Goal: Entertainment & Leisure: Browse casually

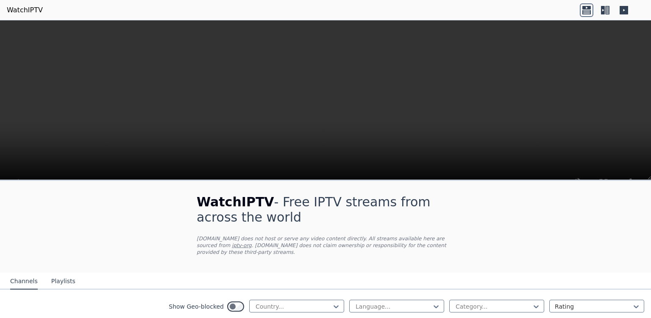
scroll to position [206, 0]
click at [263, 302] on div at bounding box center [293, 306] width 77 height 8
click at [302, 302] on div at bounding box center [293, 306] width 77 height 8
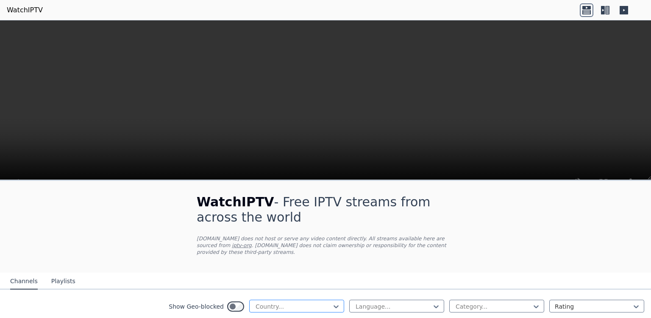
click at [302, 302] on div at bounding box center [293, 306] width 77 height 8
click at [329, 251] on div "Jordan" at bounding box center [296, 247] width 95 height 15
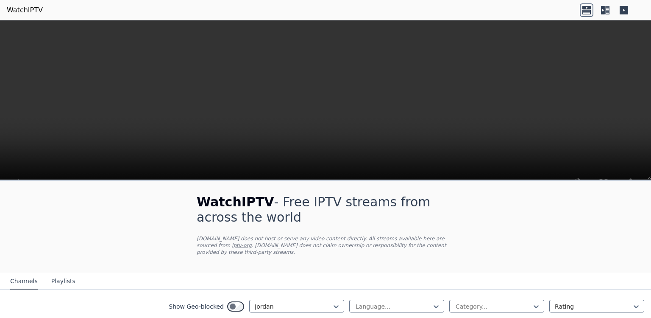
click at [372, 138] on video at bounding box center [325, 113] width 651 height 187
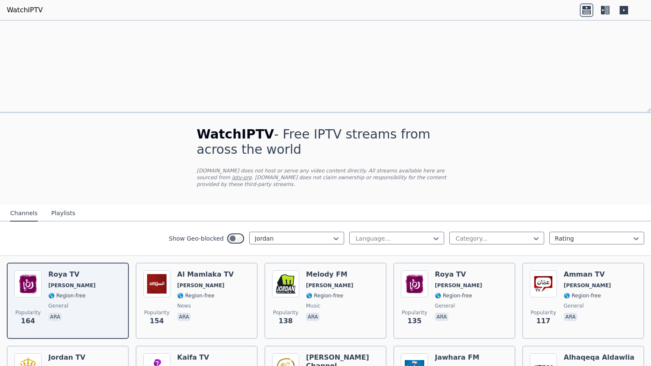
click at [8, 21] on video at bounding box center [325, 20] width 651 height 0
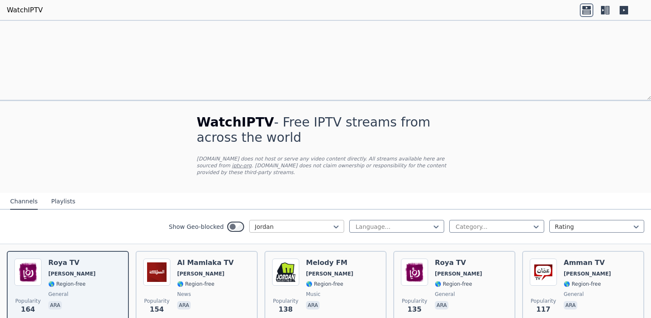
click at [262, 222] on div at bounding box center [293, 226] width 77 height 8
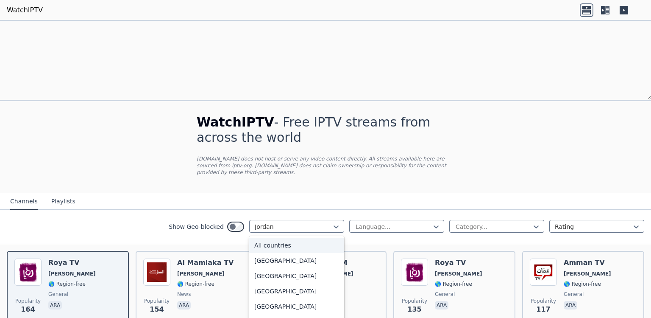
click at [252, 237] on div "All countries" at bounding box center [296, 244] width 95 height 15
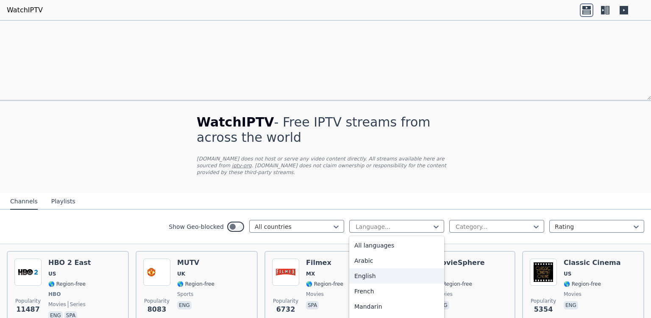
click at [366, 268] on div "English" at bounding box center [396, 275] width 95 height 15
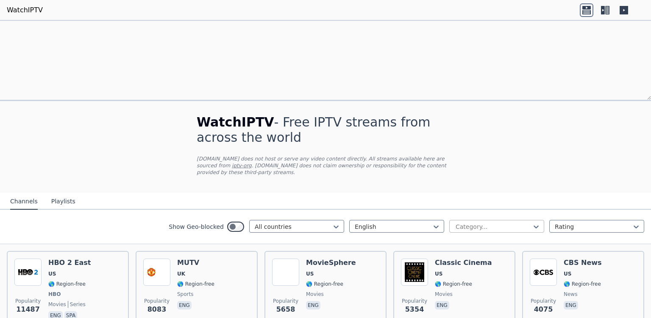
click at [521, 222] on div at bounding box center [493, 226] width 77 height 8
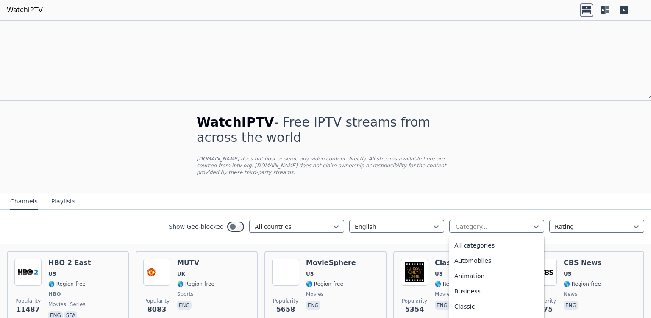
scroll to position [111, 0]
click at [499, 279] on div "Entertainment" at bounding box center [496, 286] width 95 height 15
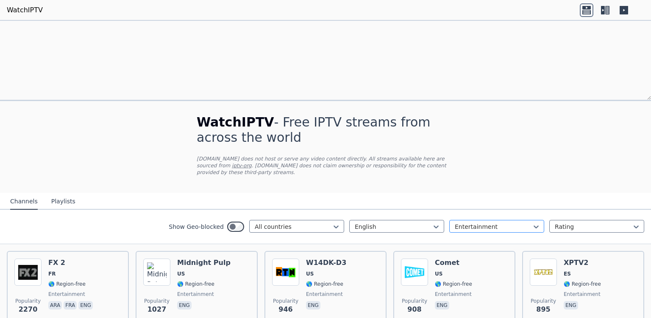
click at [495, 222] on div at bounding box center [493, 226] width 77 height 8
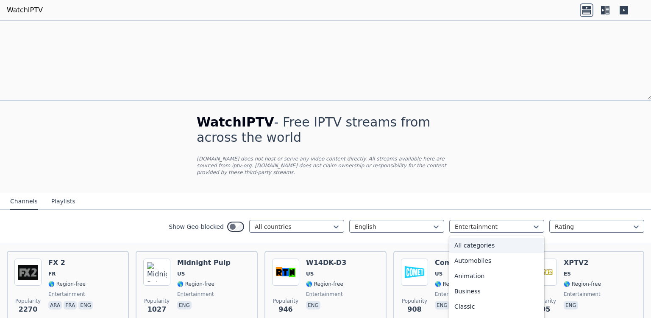
click at [529, 237] on div "All categories" at bounding box center [496, 244] width 95 height 15
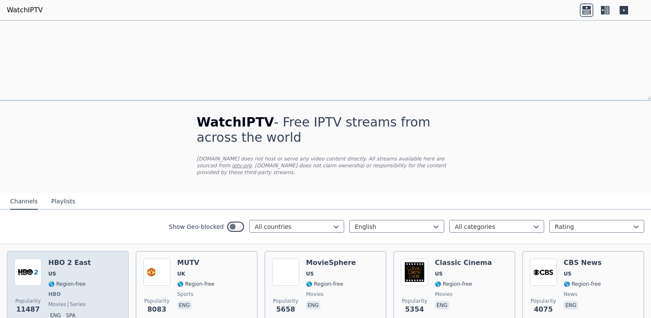
click at [34, 258] on img at bounding box center [27, 271] width 27 height 27
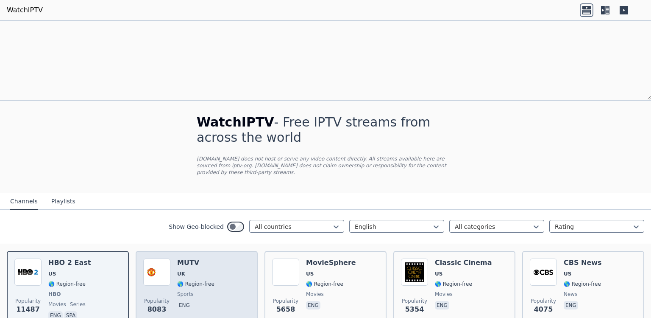
click at [164, 258] on img at bounding box center [156, 271] width 27 height 27
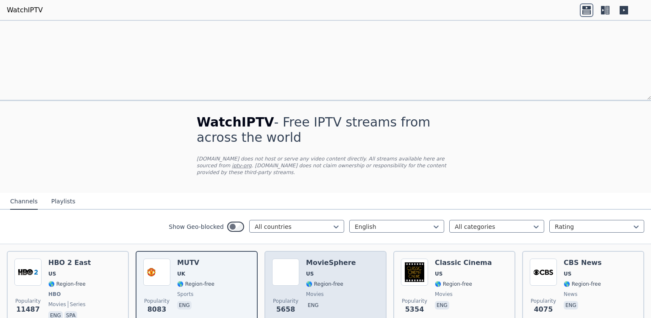
click at [351, 258] on div "Popularity 5658 MovieSphere US 🌎 Region-free movies eng" at bounding box center [325, 289] width 107 height 63
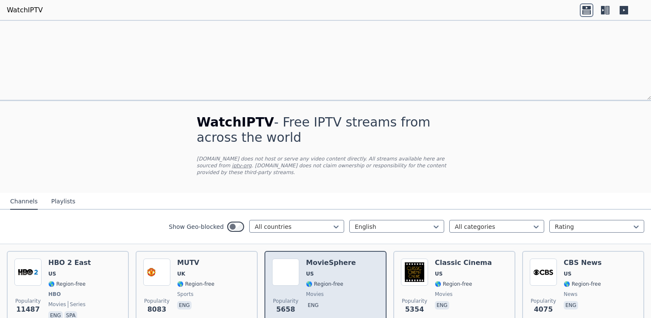
click at [351, 258] on div "Popularity 5658 MovieSphere US 🌎 Region-free movies eng" at bounding box center [325, 289] width 107 height 63
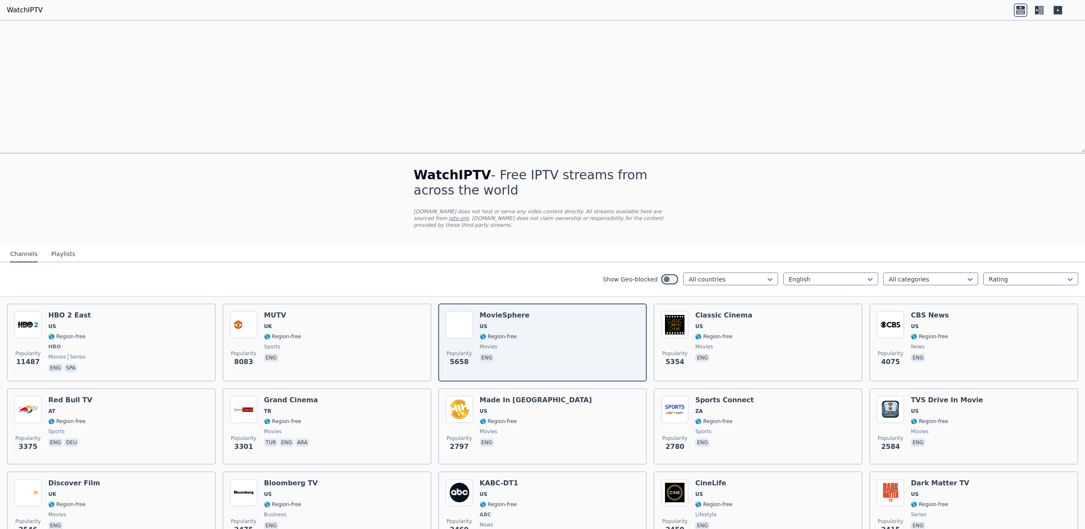
click at [651, 10] on icon at bounding box center [1042, 10] width 4 height 8
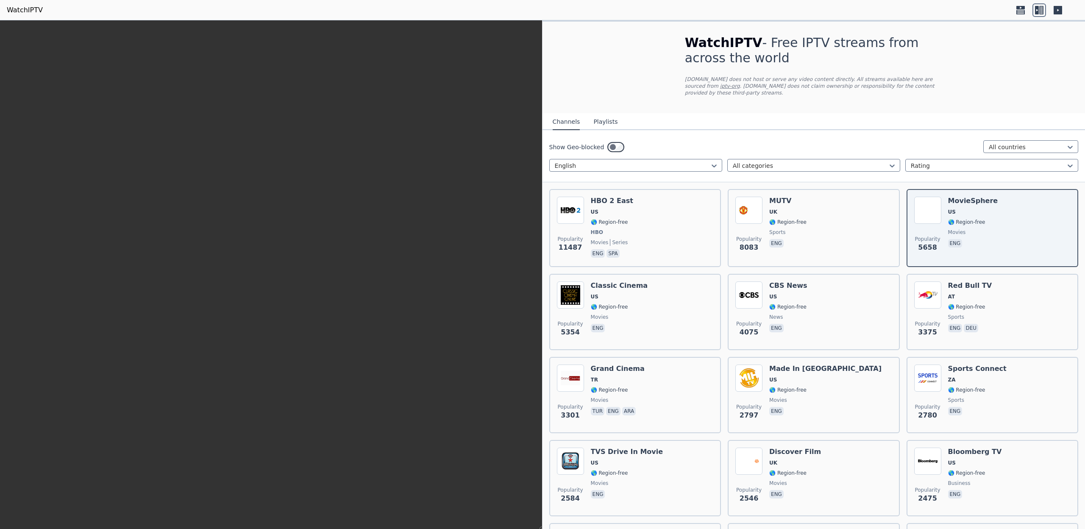
click at [651, 10] on icon at bounding box center [1058, 10] width 8 height 8
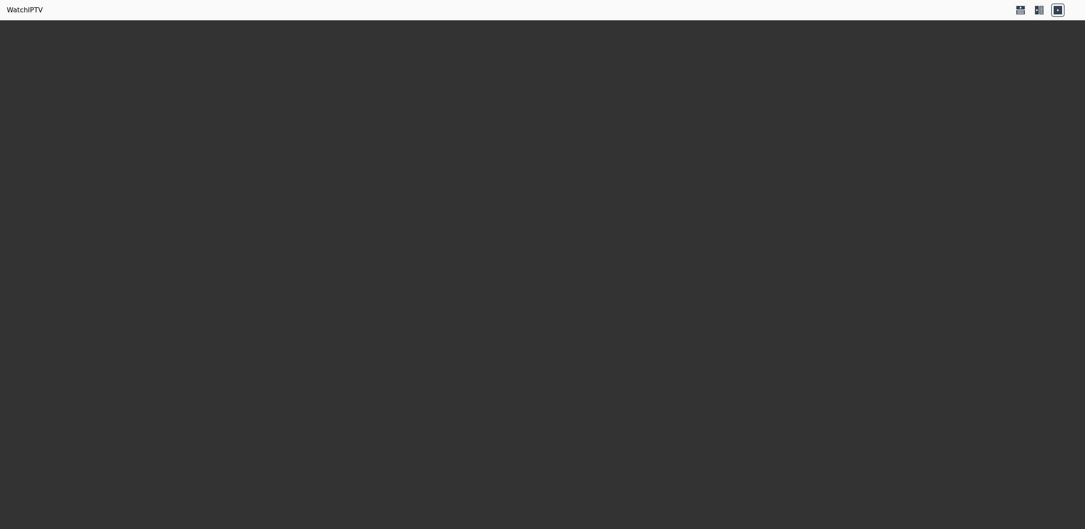
click at [651, 10] on icon at bounding box center [1058, 10] width 8 height 8
click at [651, 10] on div at bounding box center [1039, 10] width 51 height 14
click at [651, 10] on icon at bounding box center [1040, 10] width 14 height 14
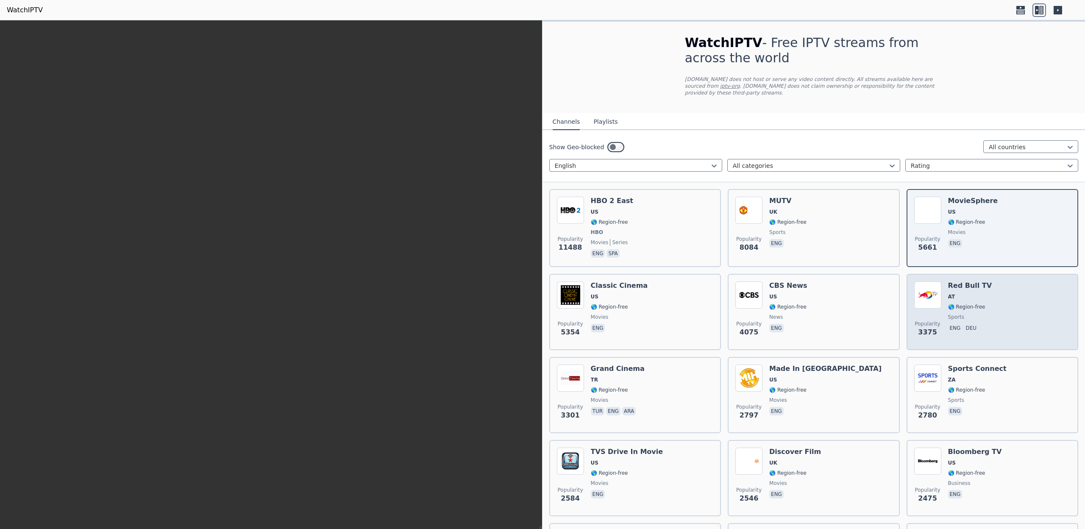
click at [651, 298] on div "Popularity 3375 Red Bull TV AT 🌎 Region-free sports eng deu" at bounding box center [993, 312] width 156 height 61
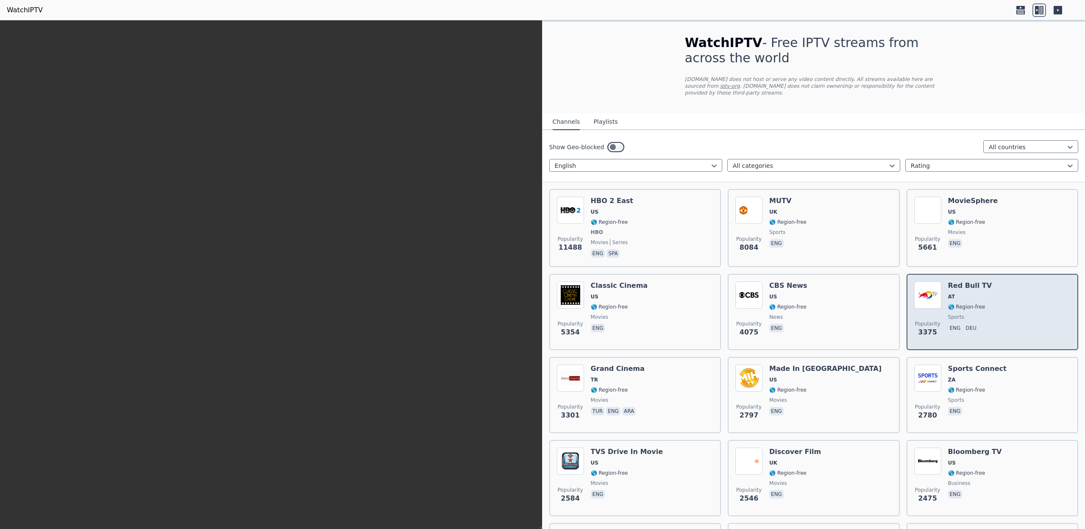
click at [651, 298] on div "Popularity 3375 Red Bull TV AT 🌎 Region-free sports eng deu" at bounding box center [993, 312] width 156 height 61
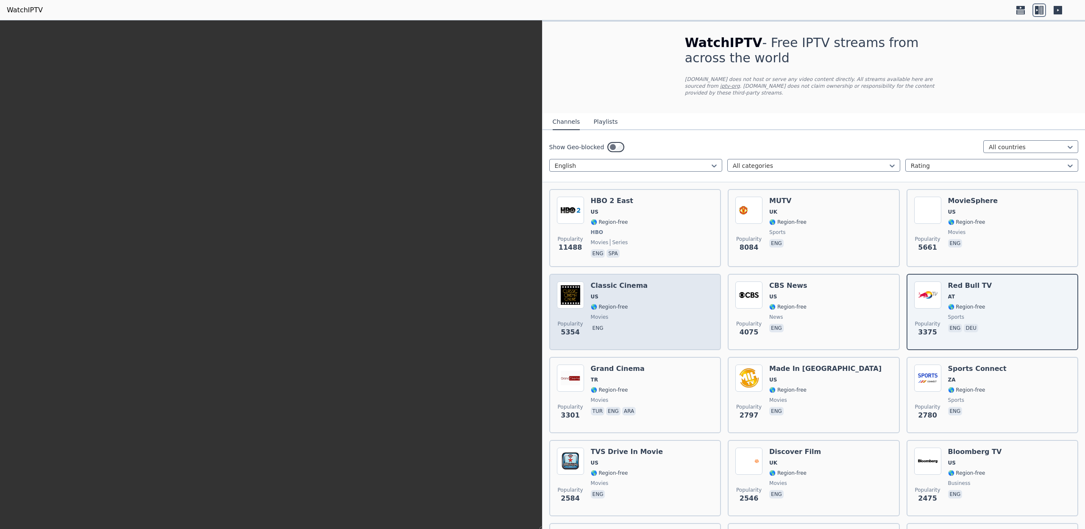
click at [640, 289] on div "Popularity 5354 Classic Cinema US 🌎 Region-free movies eng" at bounding box center [635, 312] width 156 height 61
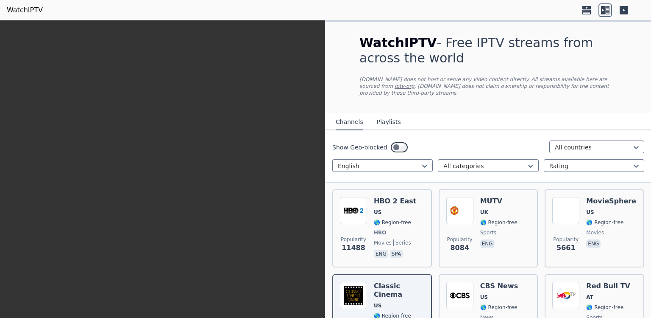
scroll to position [181, 0]
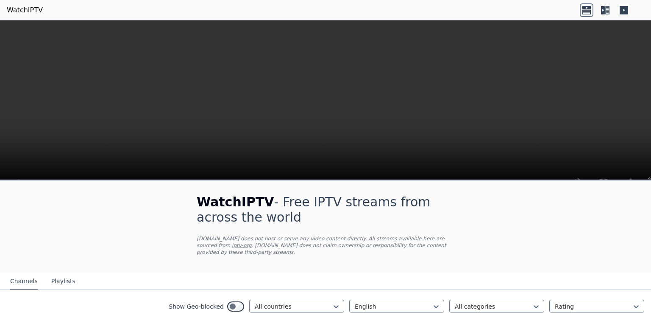
click at [600, 7] on icon at bounding box center [606, 10] width 14 height 14
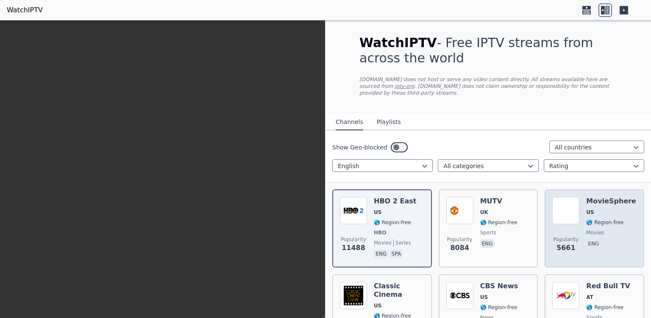
click at [600, 198] on h6 "MovieSphere" at bounding box center [611, 201] width 50 height 8
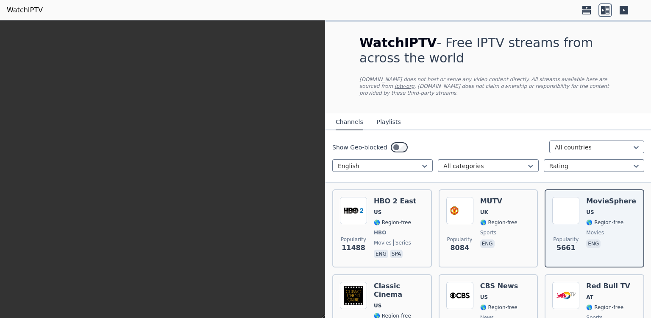
scroll to position [227, 0]
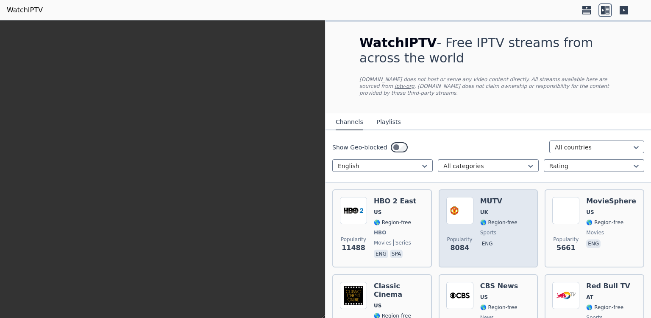
scroll to position [0, 0]
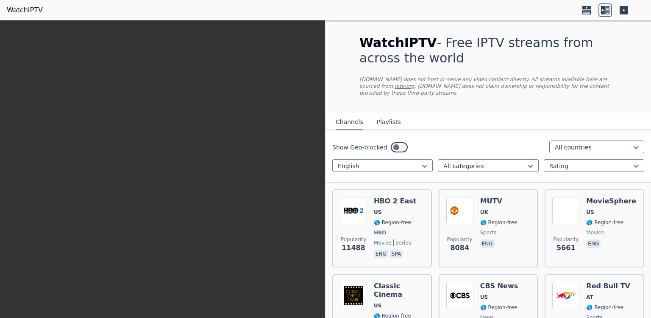
click at [624, 7] on icon at bounding box center [624, 10] width 8 height 8
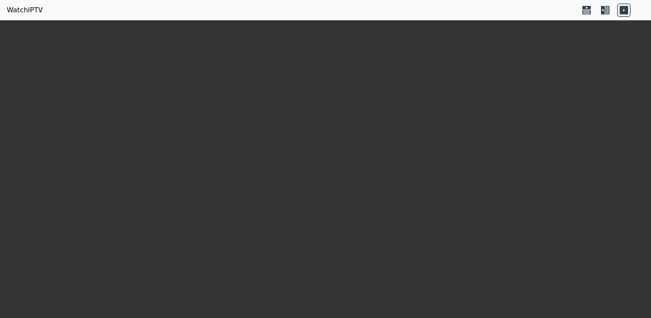
click at [583, 7] on icon at bounding box center [587, 7] width 8 height 3
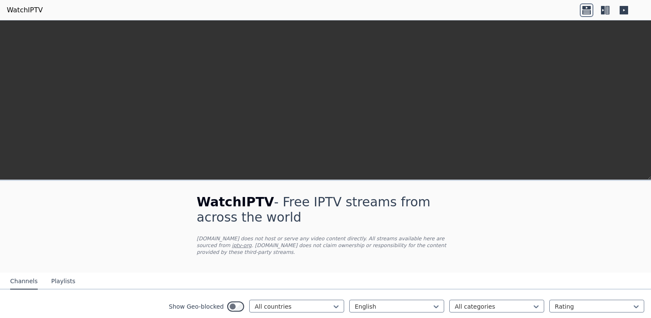
click at [583, 7] on icon at bounding box center [587, 7] width 8 height 3
